Goal: Transaction & Acquisition: Purchase product/service

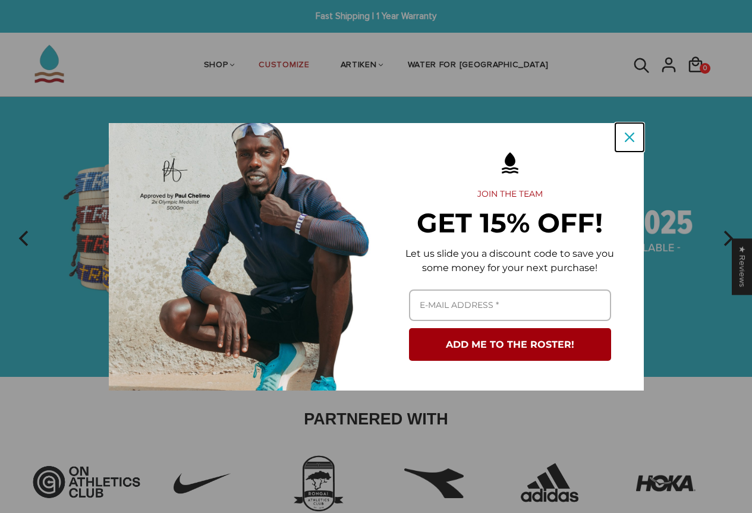
click at [627, 138] on icon "close icon" at bounding box center [629, 137] width 10 height 10
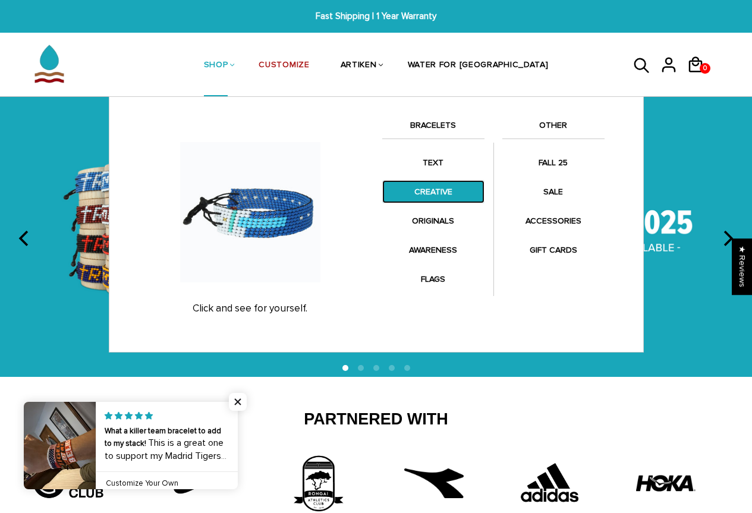
click at [420, 186] on link "CREATIVE" at bounding box center [433, 191] width 102 height 23
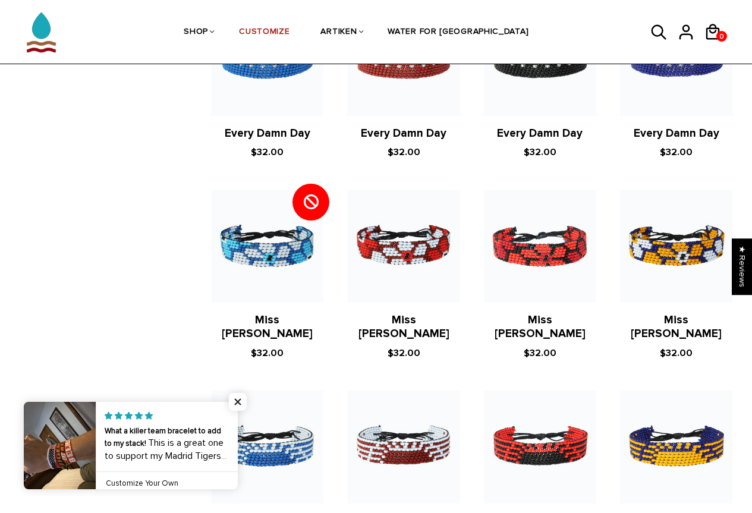
scroll to position [891, 0]
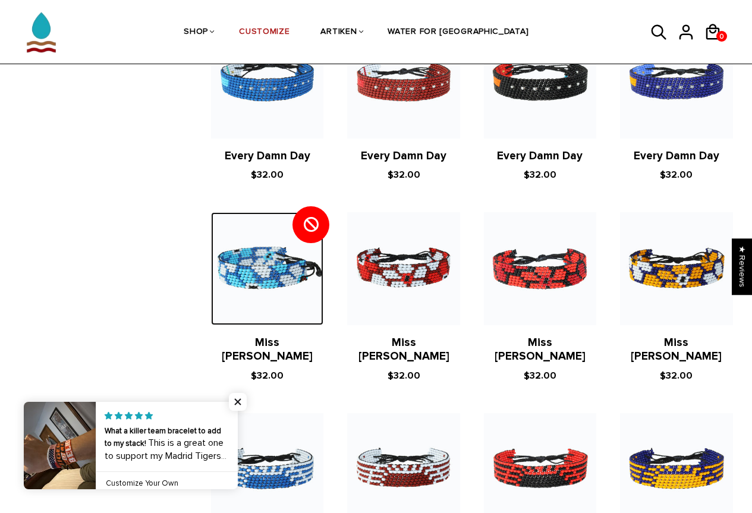
click at [286, 226] on img at bounding box center [267, 268] width 112 height 112
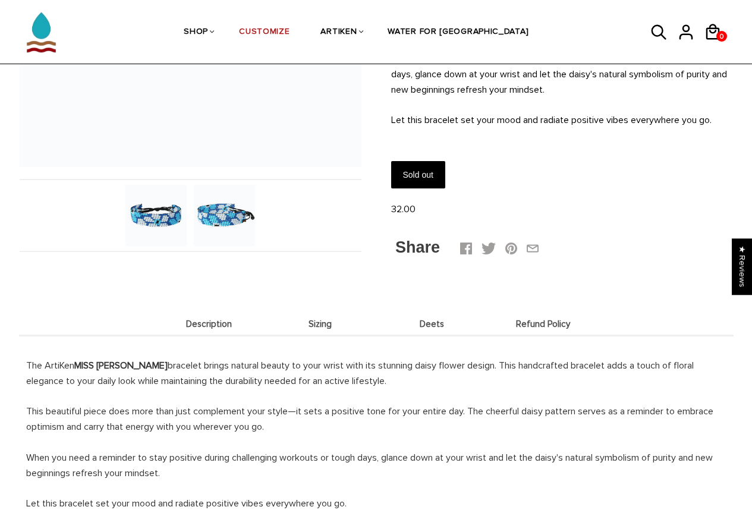
scroll to position [475, 0]
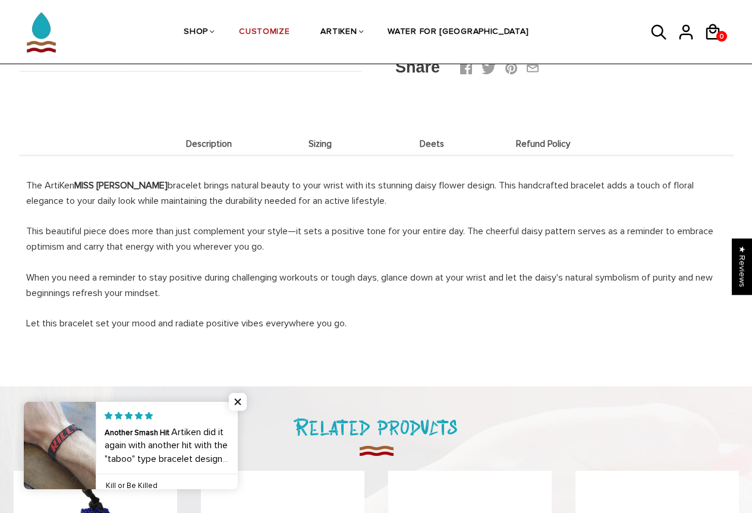
click at [468, 147] on span "Deets" at bounding box center [432, 144] width 106 height 10
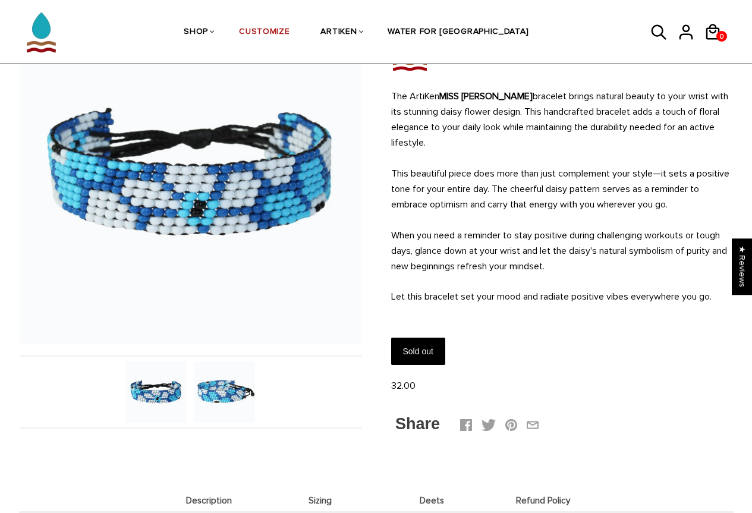
scroll to position [0, 0]
